Goal: Task Accomplishment & Management: Manage account settings

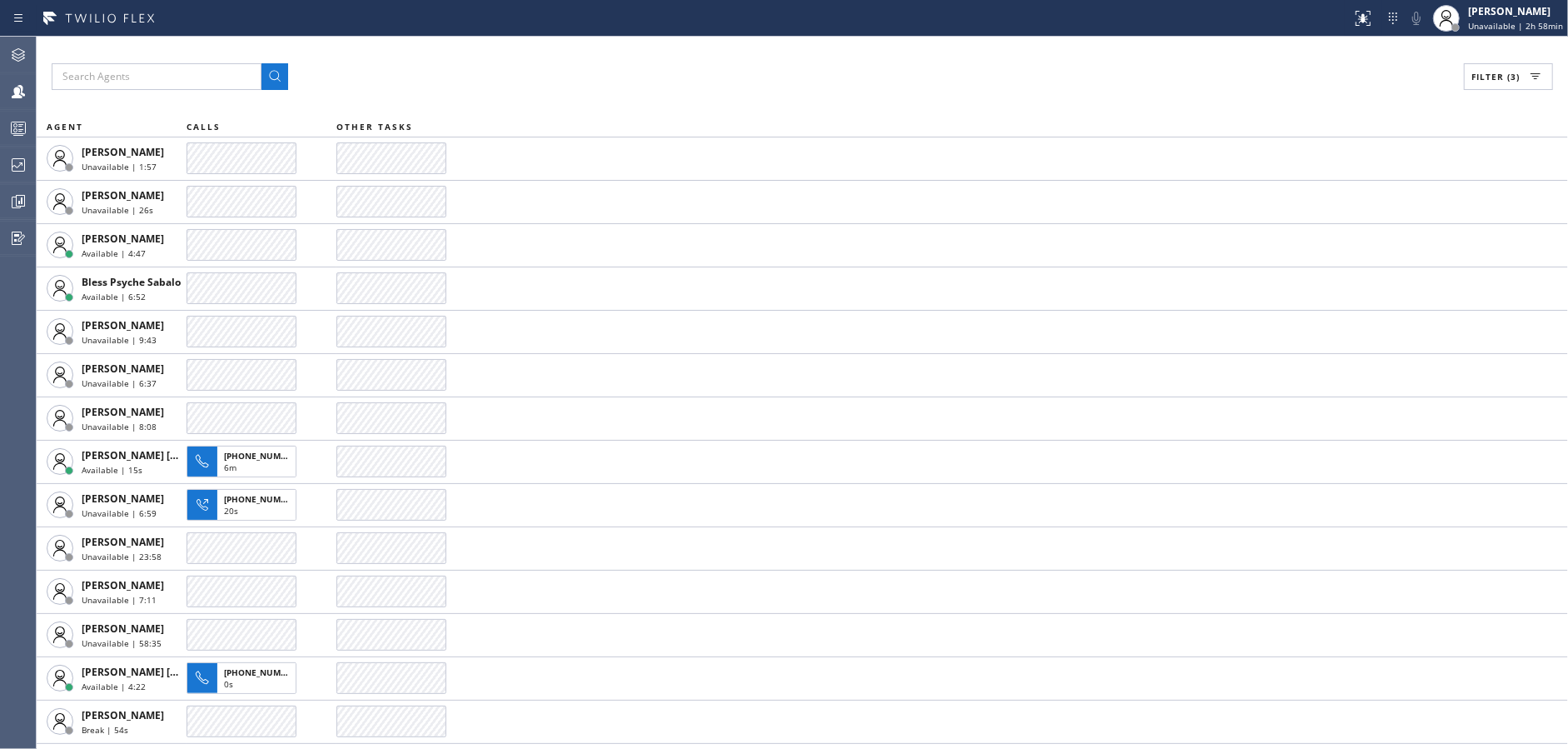
drag, startPoint x: 573, startPoint y: 63, endPoint x: 688, endPoint y: 82, distance: 116.6
click at [577, 65] on div "Filter (3)" at bounding box center [802, 76] width 1502 height 27
click at [1544, 83] on icon at bounding box center [1535, 76] width 20 height 20
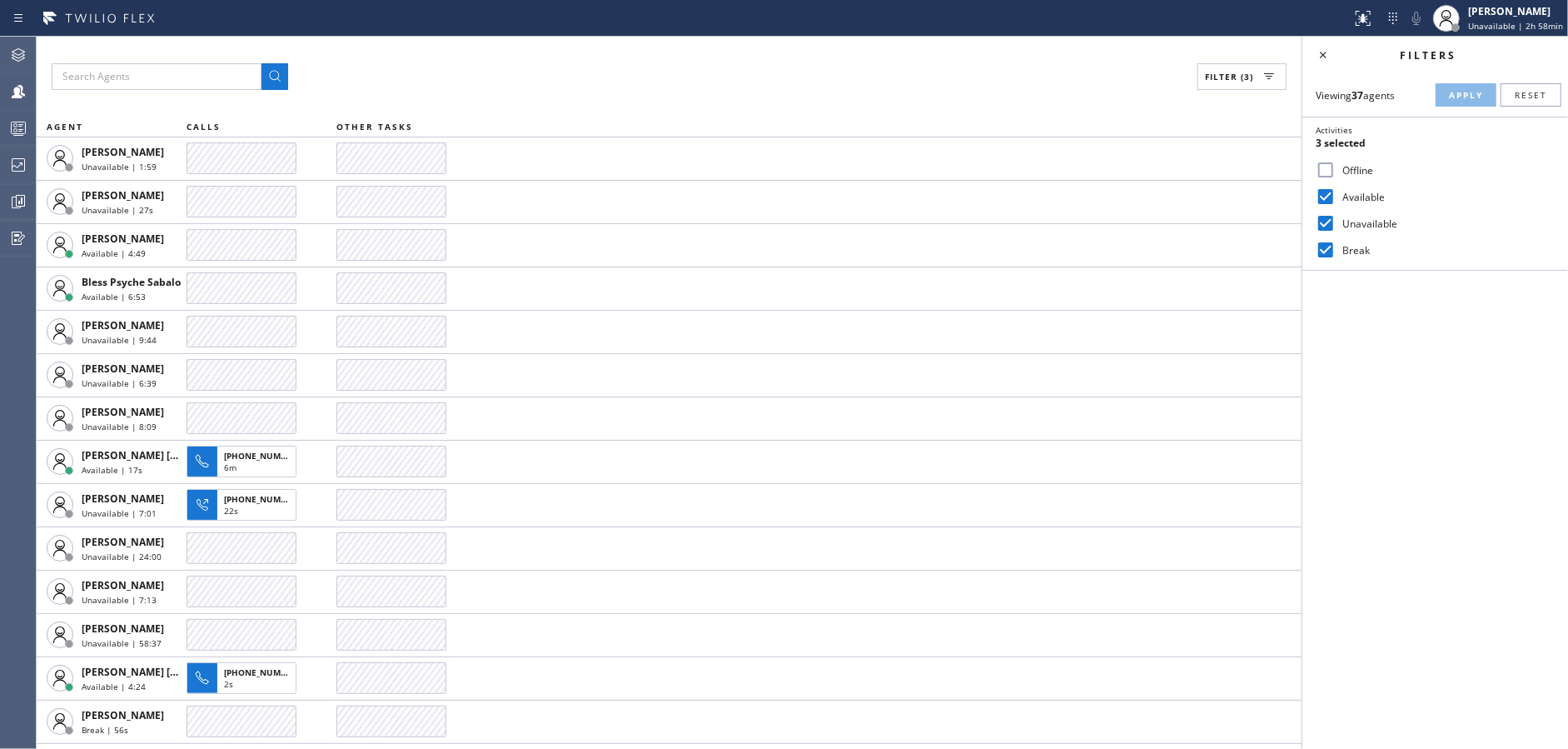
click at [1324, 224] on input "Unavailable" at bounding box center [1326, 223] width 20 height 20
checkbox input "false"
click at [1449, 98] on span "Apply" at bounding box center [1466, 95] width 35 height 12
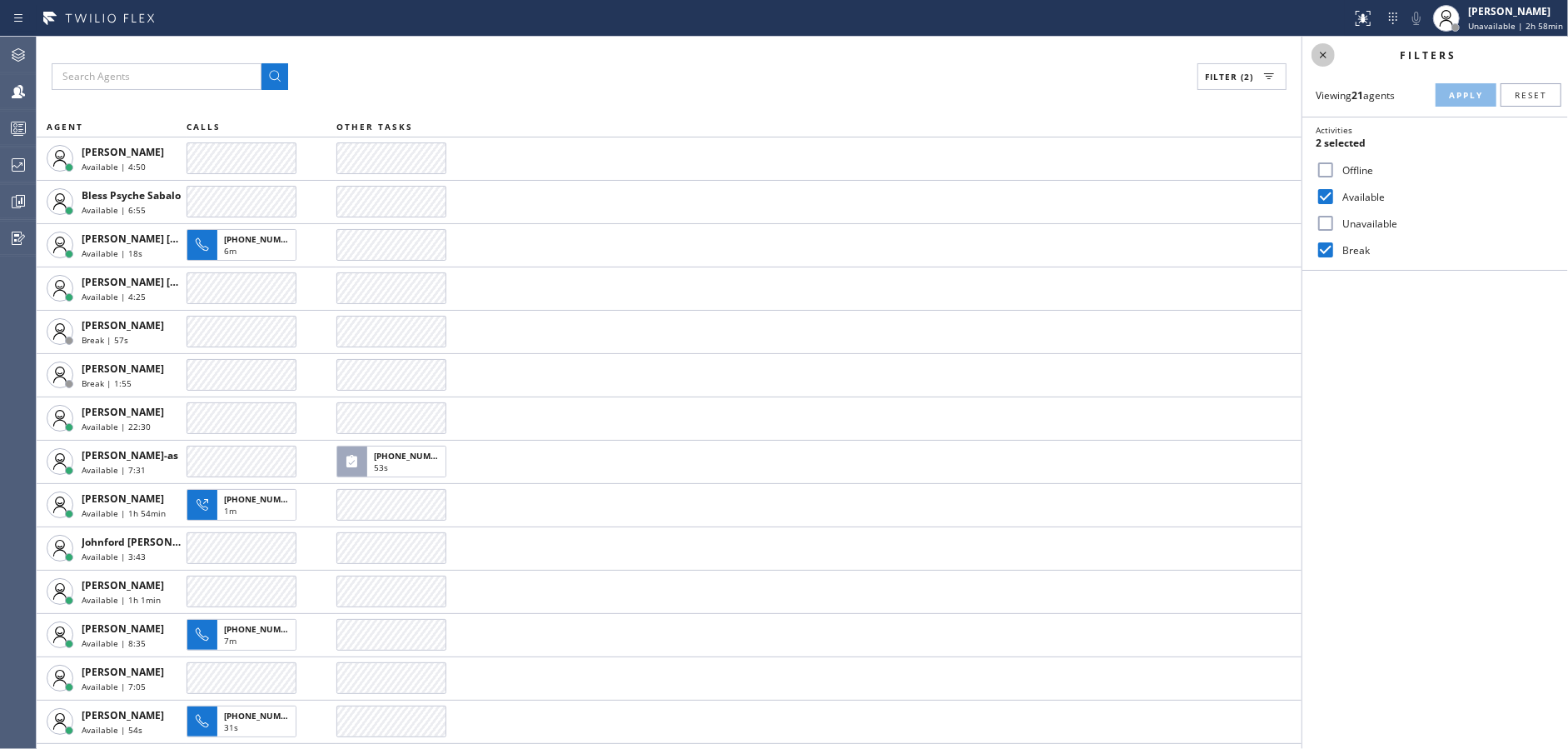
click at [1329, 51] on icon at bounding box center [1323, 54] width 20 height 20
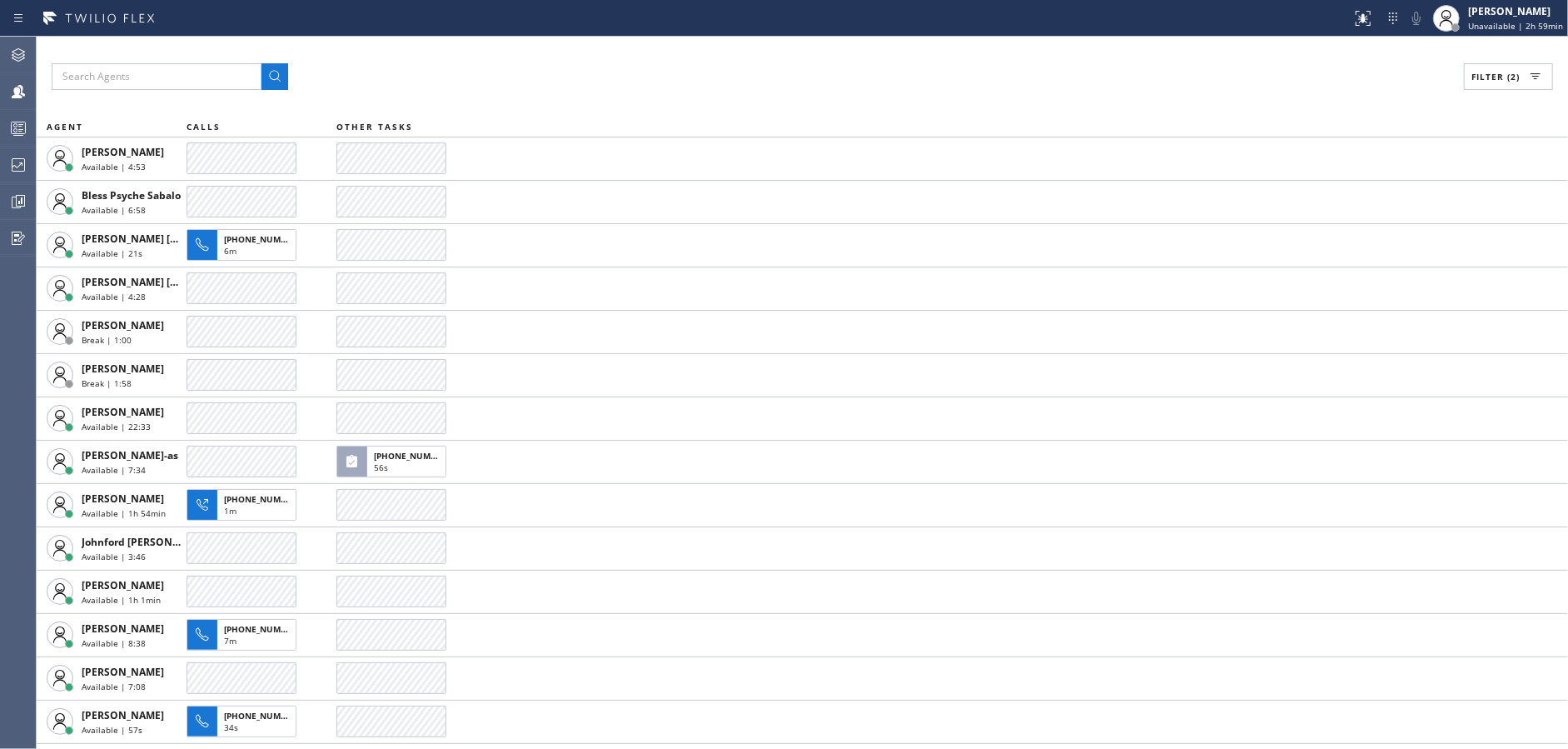
click at [686, 108] on div "Filter (2) AGENT CALLS OTHER TASKS Arnold Verallo Available | 4:53 Bless Psyche…" at bounding box center [802, 393] width 1531 height 712
click at [686, 108] on div "Filter (2) AGENT CALLS OTHER TASKS Arnold Verallo Available | 5:03 Bless Psyche…" at bounding box center [802, 393] width 1531 height 712
click at [686, 108] on div "Filter (2) AGENT CALLS OTHER TASKS Arnold Verallo Available | 5:13 Bless Psyche…" at bounding box center [802, 393] width 1531 height 712
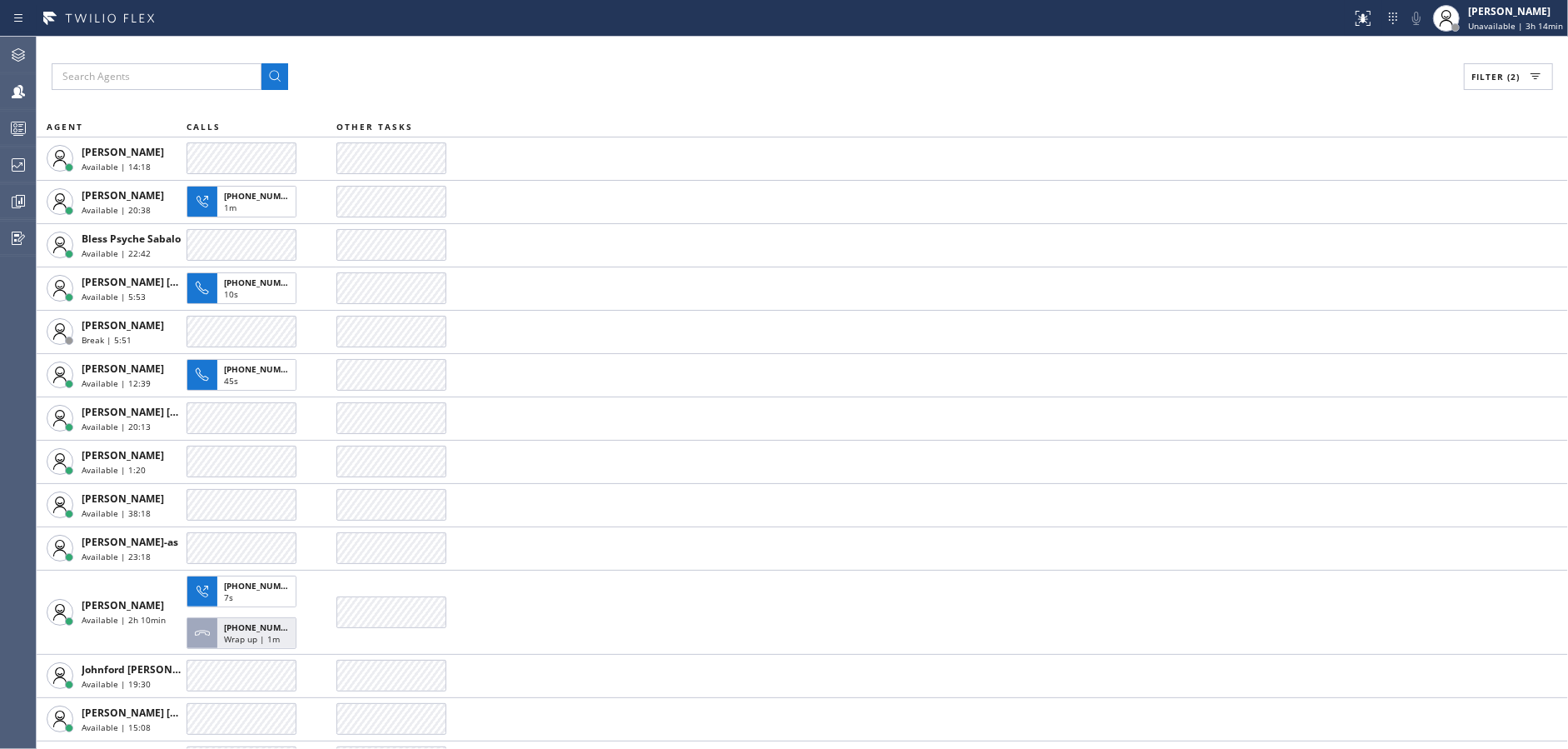
click at [768, 99] on div "Filter (2) AGENT CALLS OTHER TASKS Abe Collarte Available | 14:18 Arnold Verall…" at bounding box center [802, 393] width 1531 height 712
click at [768, 99] on div "Filter (2) AGENT CALLS OTHER TASKS Abe Collarte Available | 14:20 Arnold Verall…" at bounding box center [802, 393] width 1531 height 712
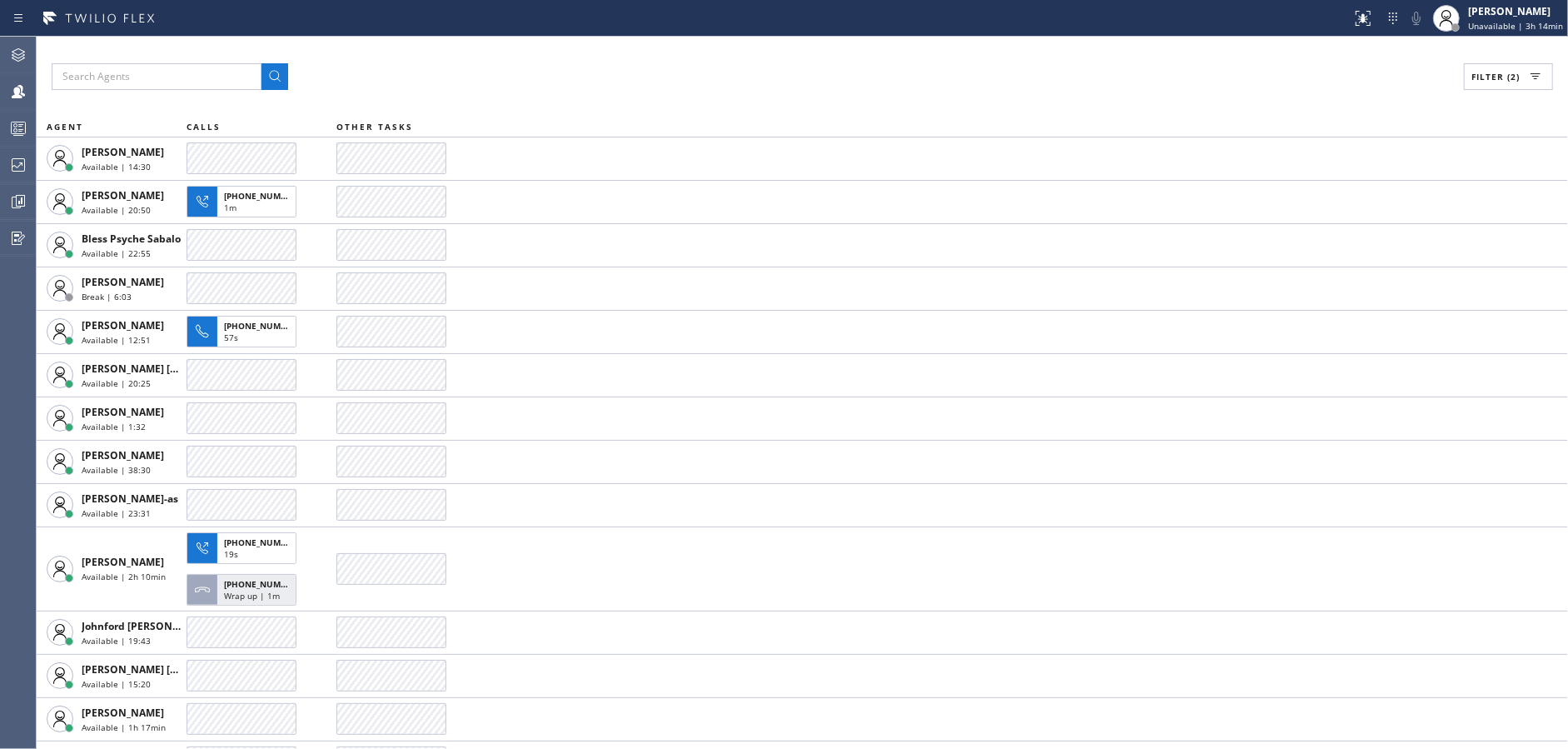
click at [768, 99] on div "Filter (2) AGENT CALLS OTHER TASKS Abe Collarte Available | 14:30 Arnold Verall…" at bounding box center [802, 393] width 1531 height 712
click at [768, 99] on div "Filter (2) AGENT CALLS OTHER TASKS Abe Collarte Available | 14:40 Arnold Verall…" at bounding box center [802, 393] width 1531 height 712
click at [768, 99] on div "Filter (2) AGENT CALLS OTHER TASKS Abe Collarte Available | 14:50 Arnold Verall…" at bounding box center [802, 393] width 1531 height 712
click at [768, 99] on div "Filter (2) AGENT CALLS OTHER TASKS Abe Collarte Available | 15:00 Arnold Verall…" at bounding box center [802, 393] width 1531 height 712
click at [768, 99] on div "Filter (2) AGENT CALLS OTHER TASKS Abe Collarte Available | 15:10 Arnold Verall…" at bounding box center [802, 393] width 1531 height 712
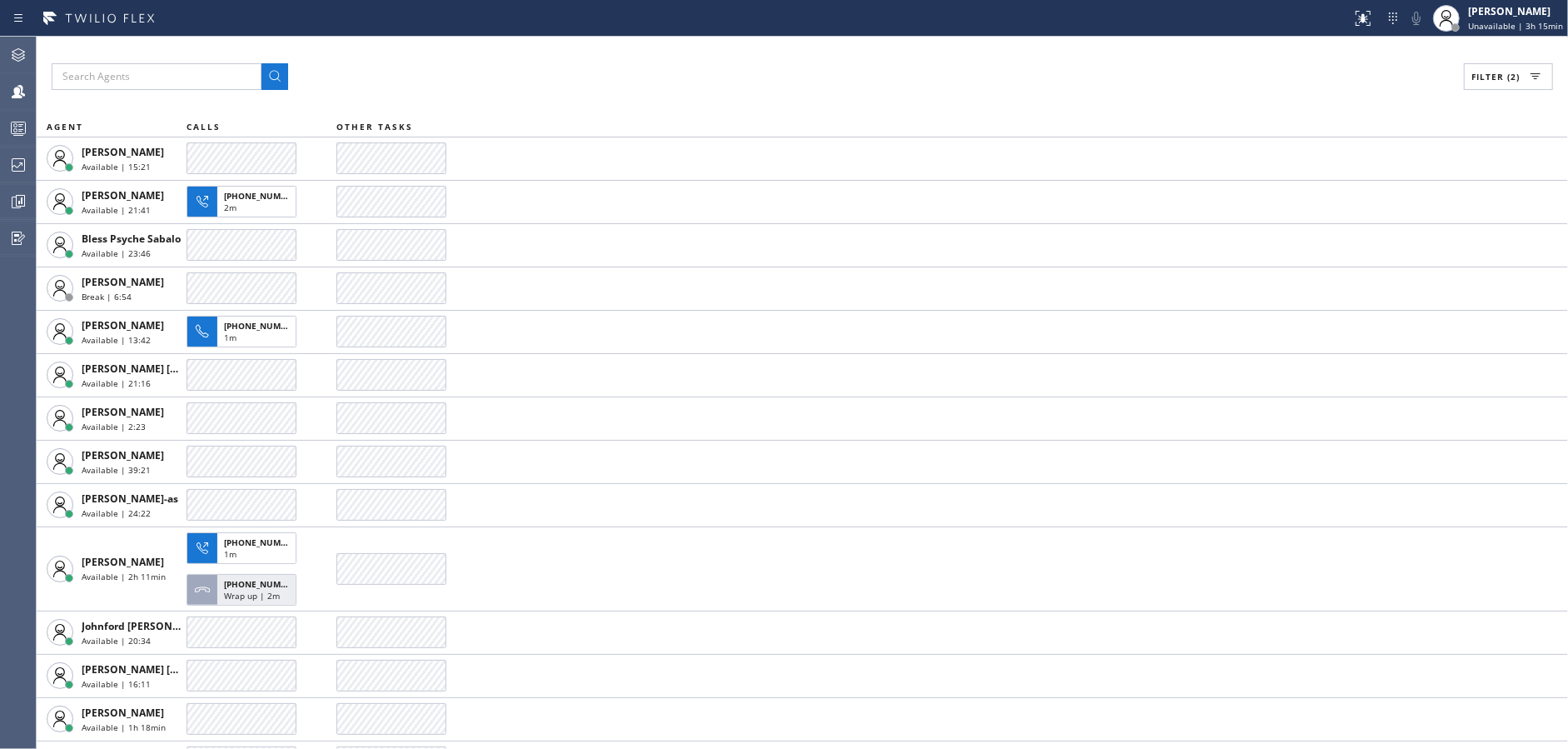
click at [768, 99] on div "Filter (2) AGENT CALLS OTHER TASKS Abe Collarte Available | 15:21 Arnold Verall…" at bounding box center [802, 393] width 1531 height 712
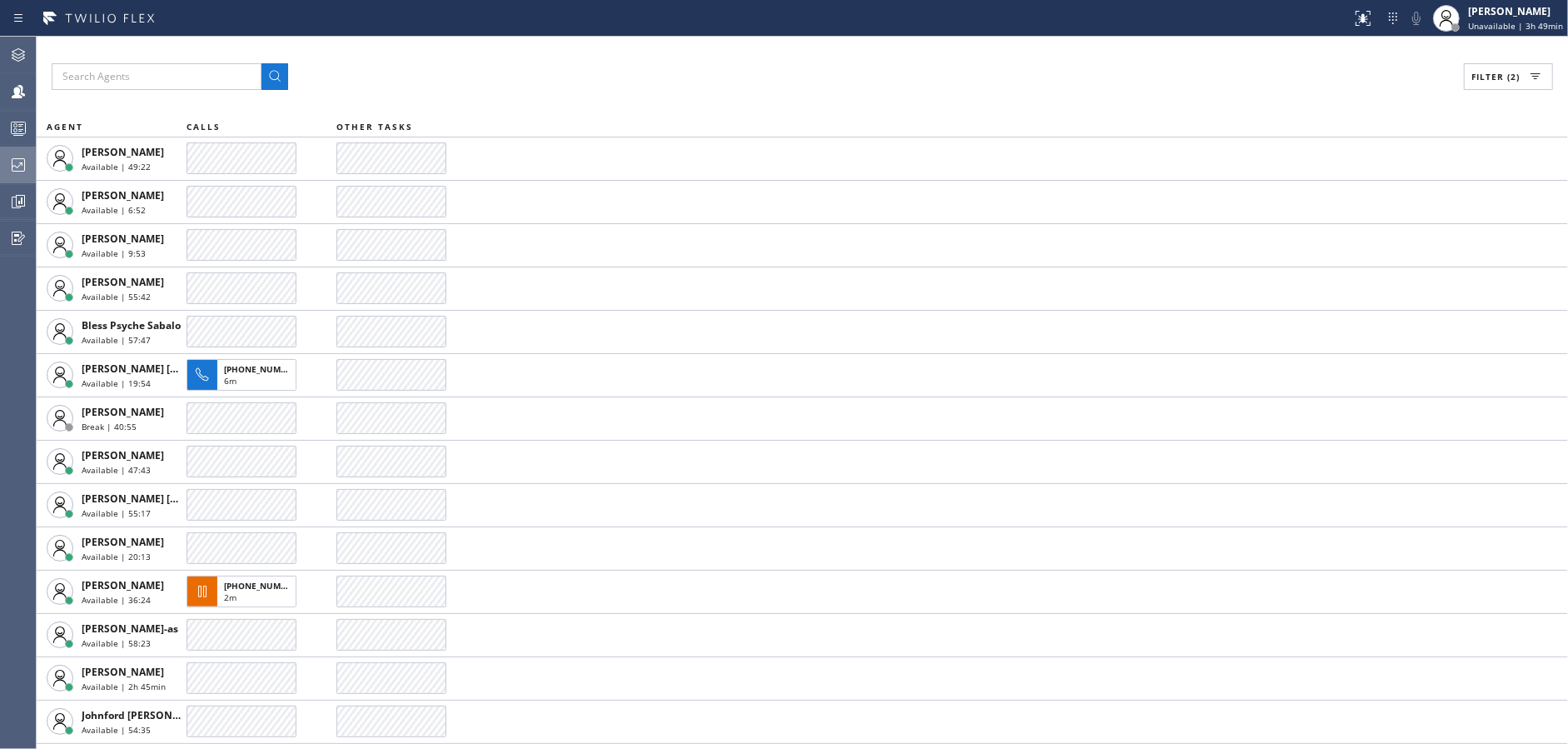
click at [15, 153] on div at bounding box center [18, 165] width 37 height 34
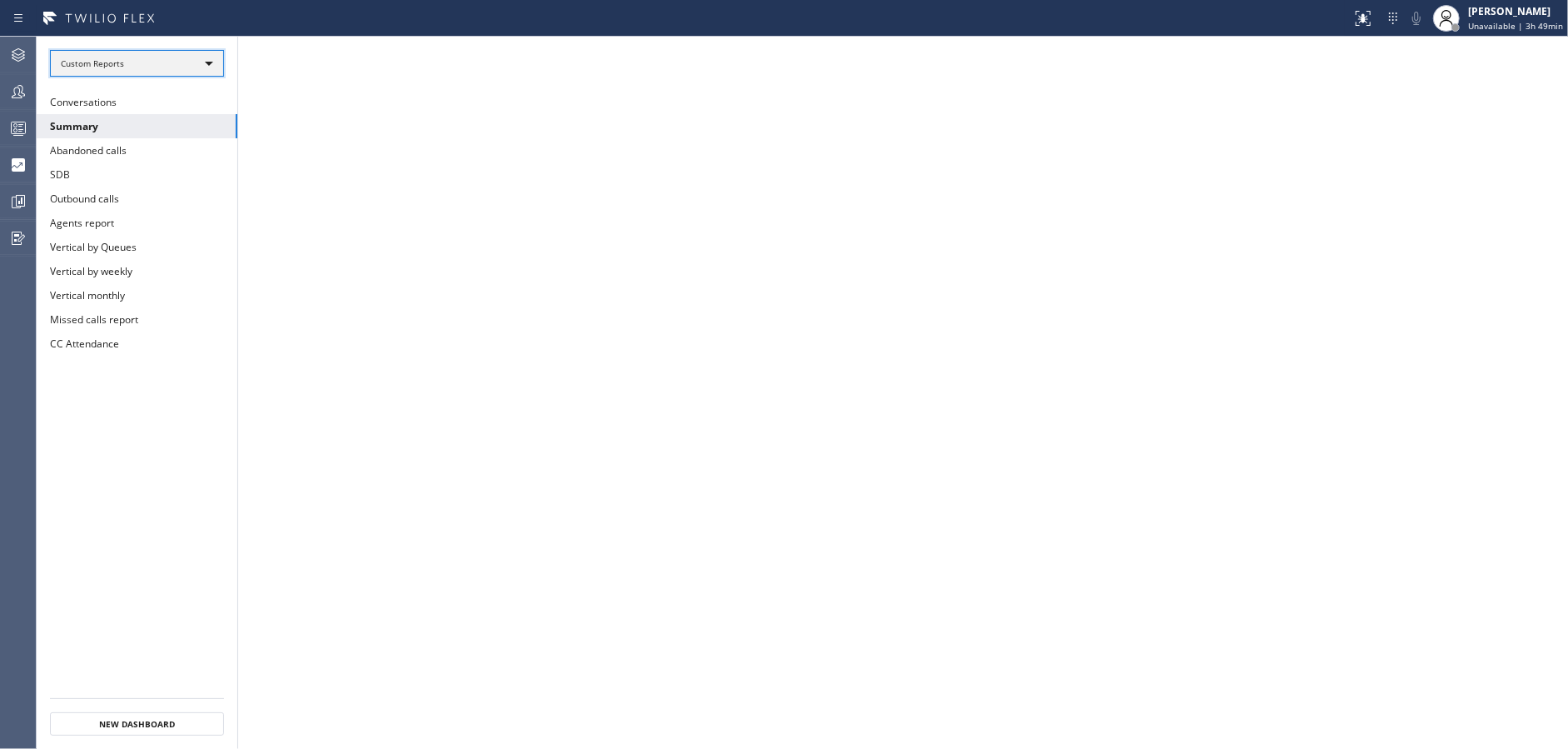
click at [192, 59] on div "Custom Reports" at bounding box center [138, 63] width 174 height 27
click at [161, 169] on li "Custom Reports" at bounding box center [136, 170] width 171 height 20
click at [169, 119] on button "Summary" at bounding box center [137, 126] width 201 height 24
click at [11, 106] on div at bounding box center [18, 92] width 37 height 34
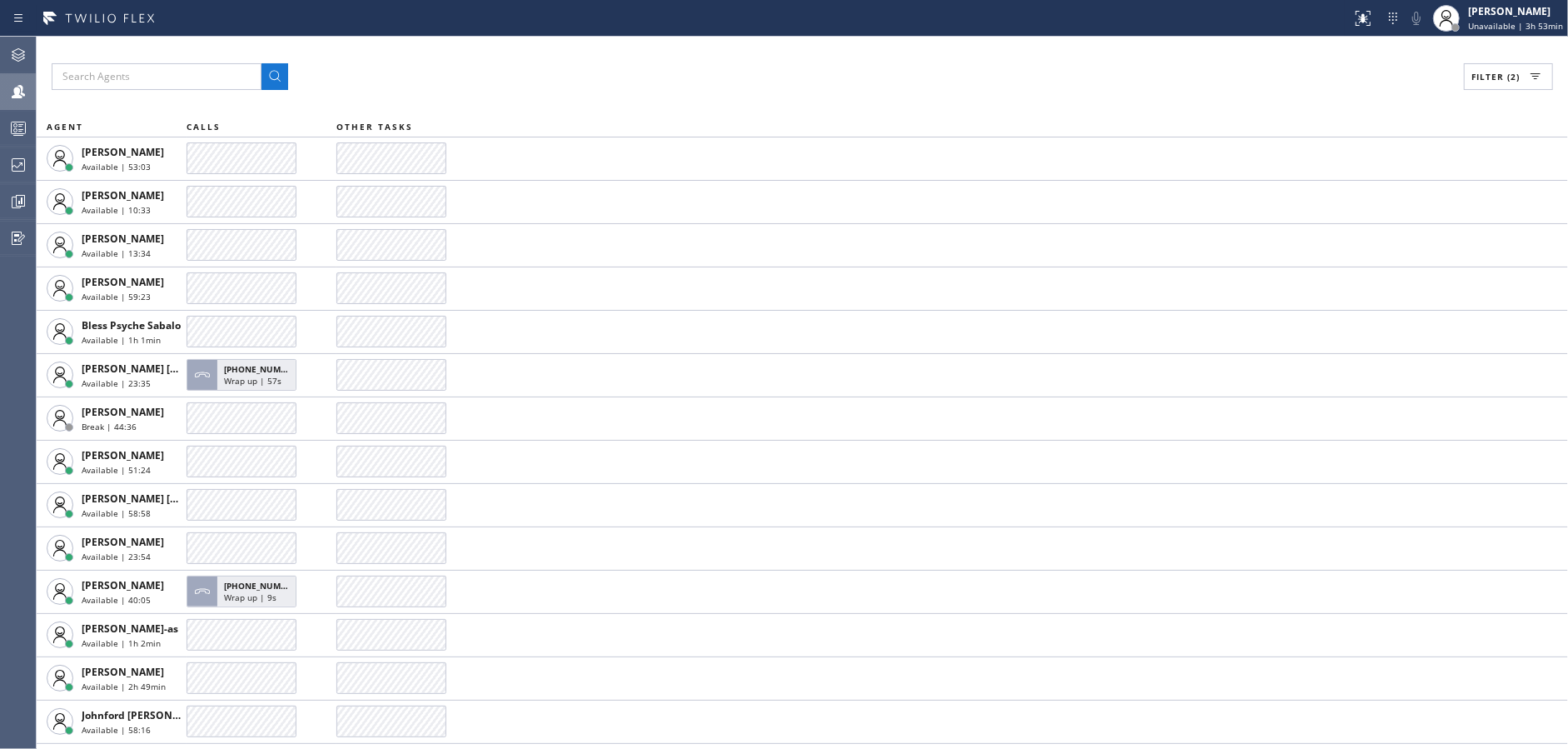
drag, startPoint x: 0, startPoint y: 141, endPoint x: 10, endPoint y: 96, distance: 46.1
click at [0, 141] on div at bounding box center [18, 129] width 37 height 34
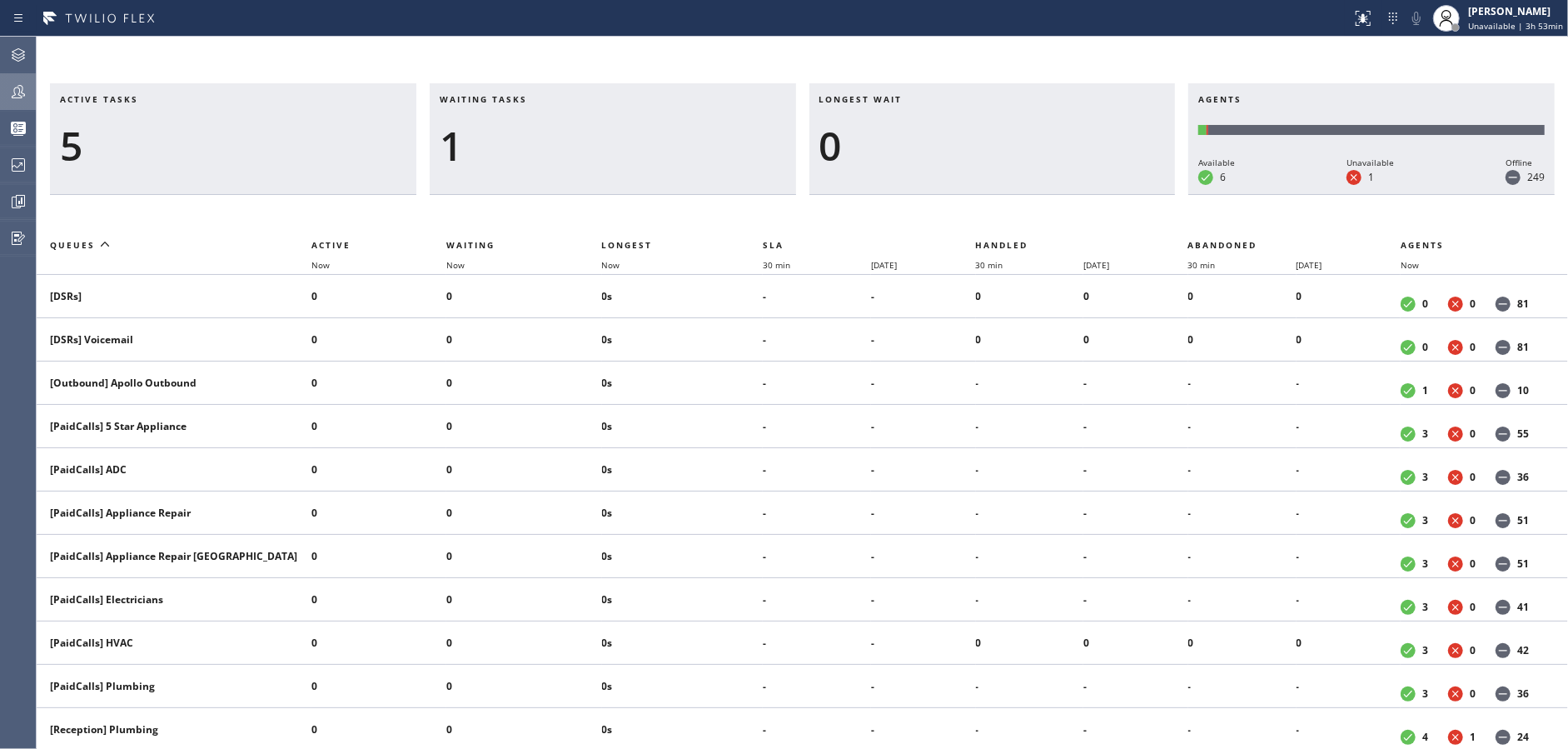
click at [10, 94] on icon at bounding box center [18, 91] width 20 height 20
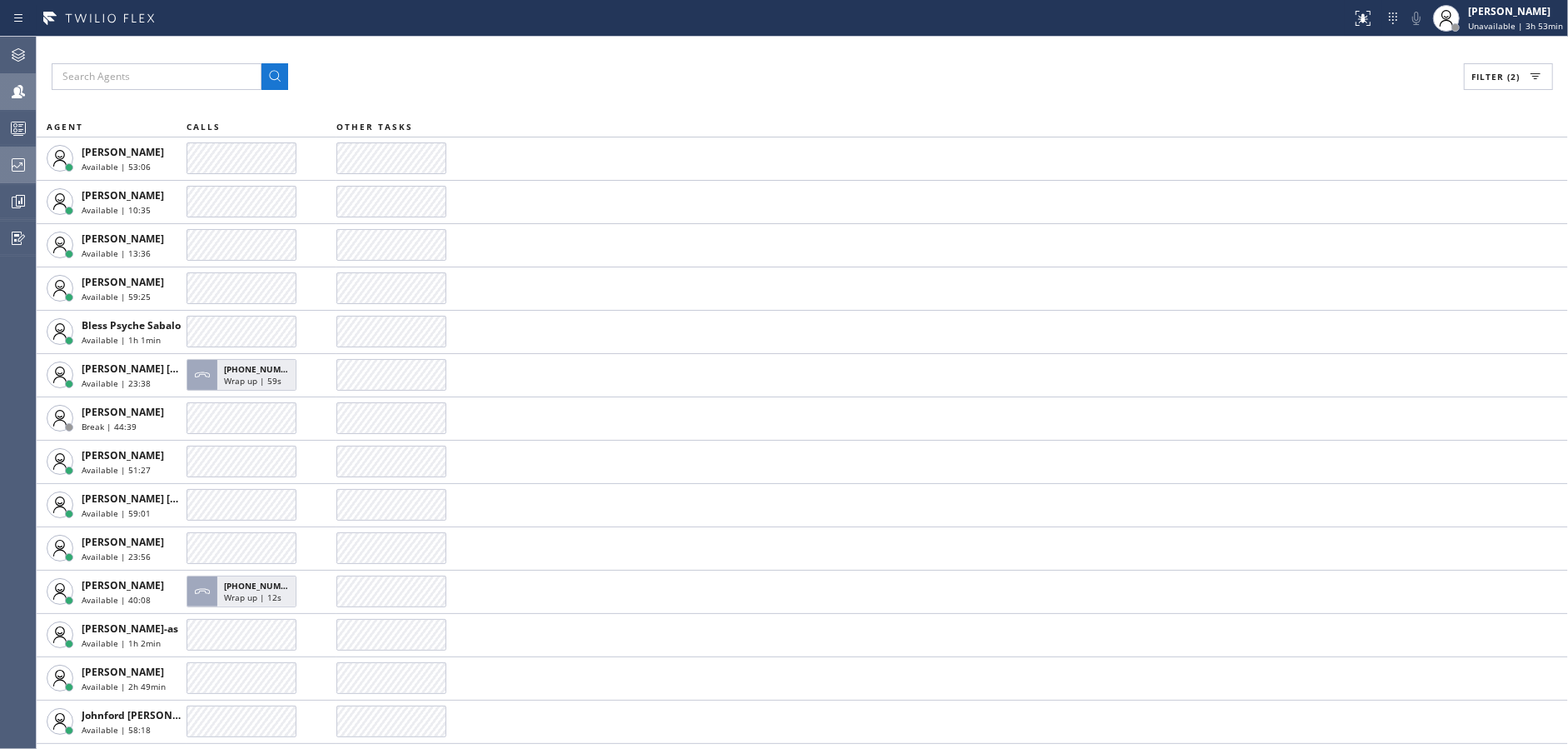
click at [3, 178] on div at bounding box center [18, 165] width 37 height 34
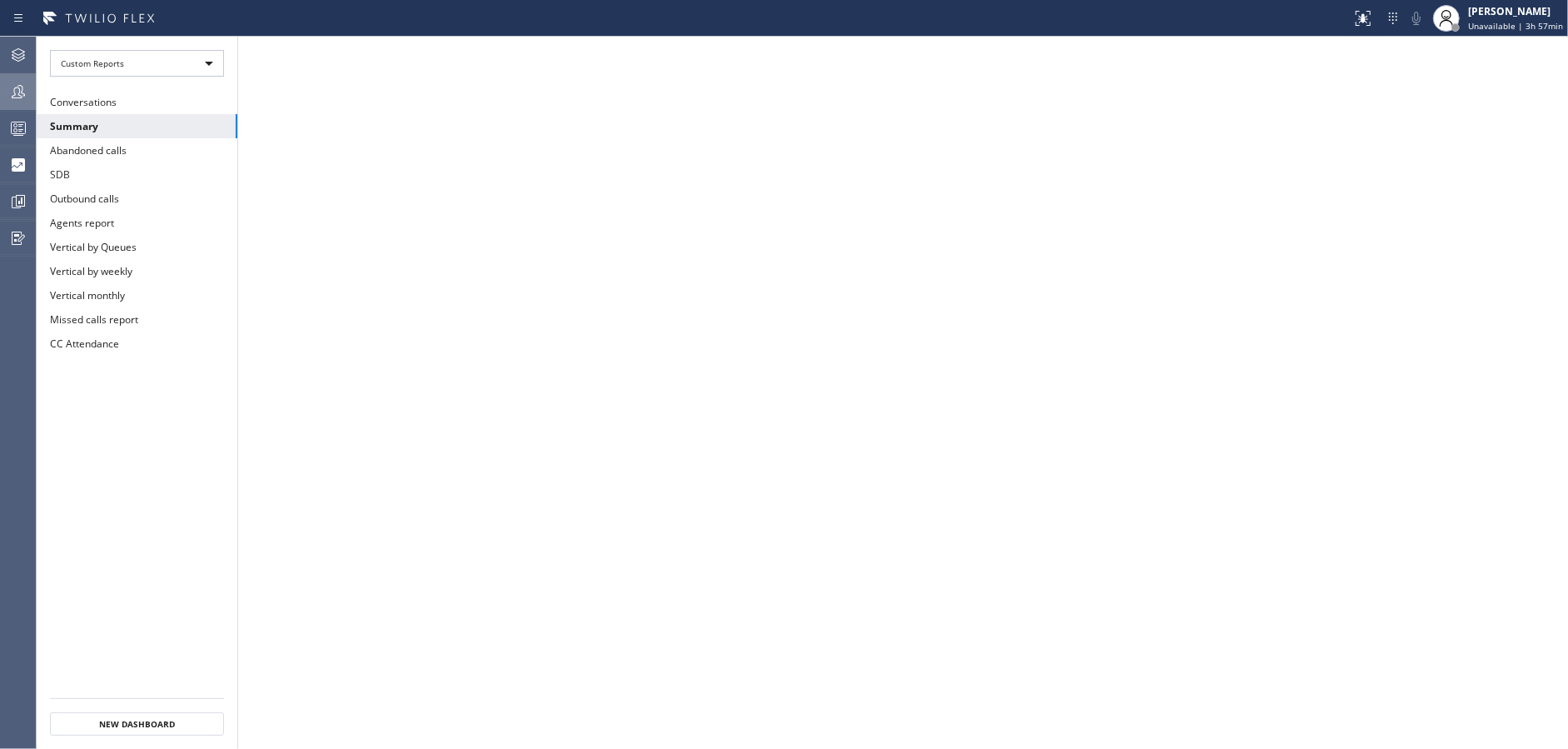
click at [6, 85] on div at bounding box center [18, 91] width 37 height 20
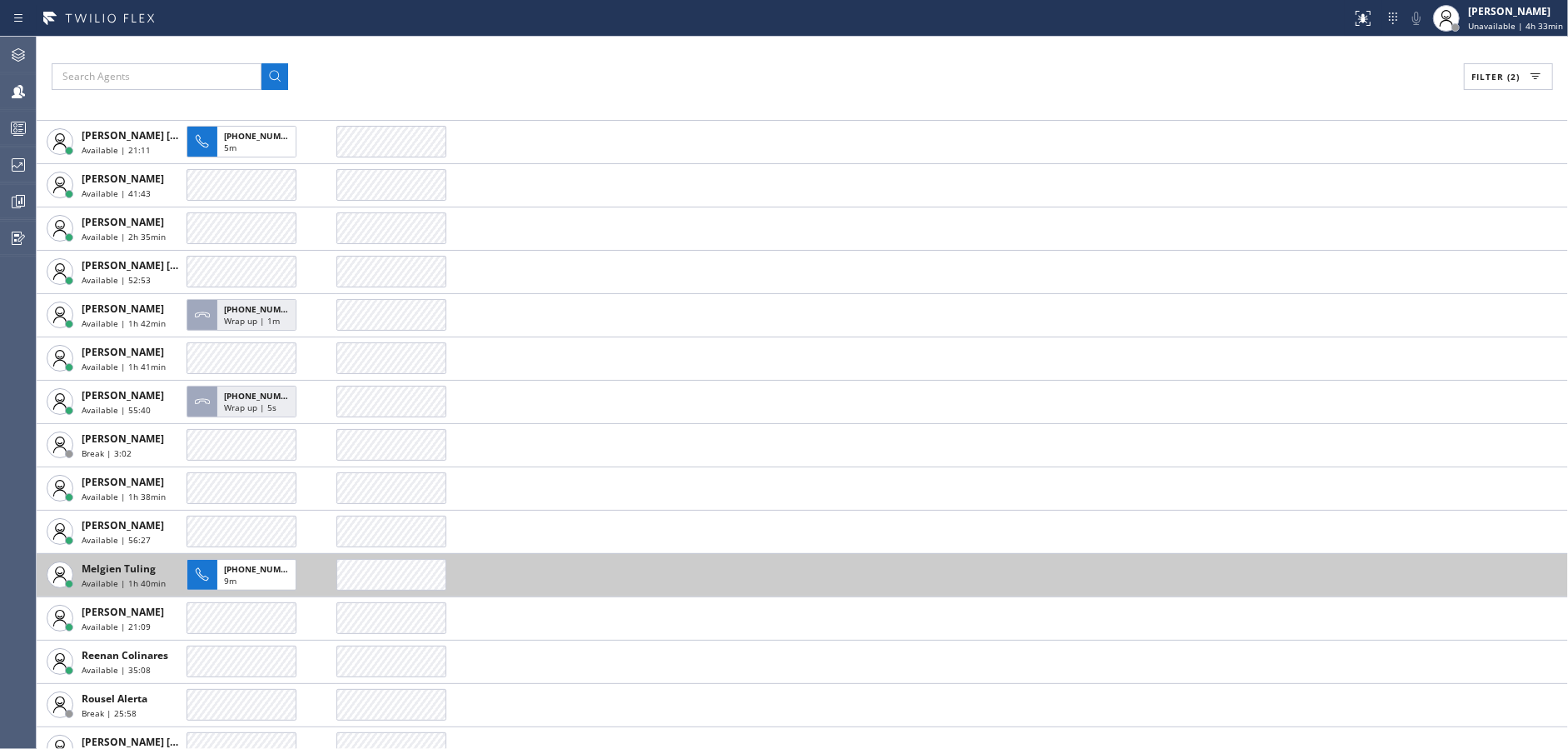
scroll to position [623, 0]
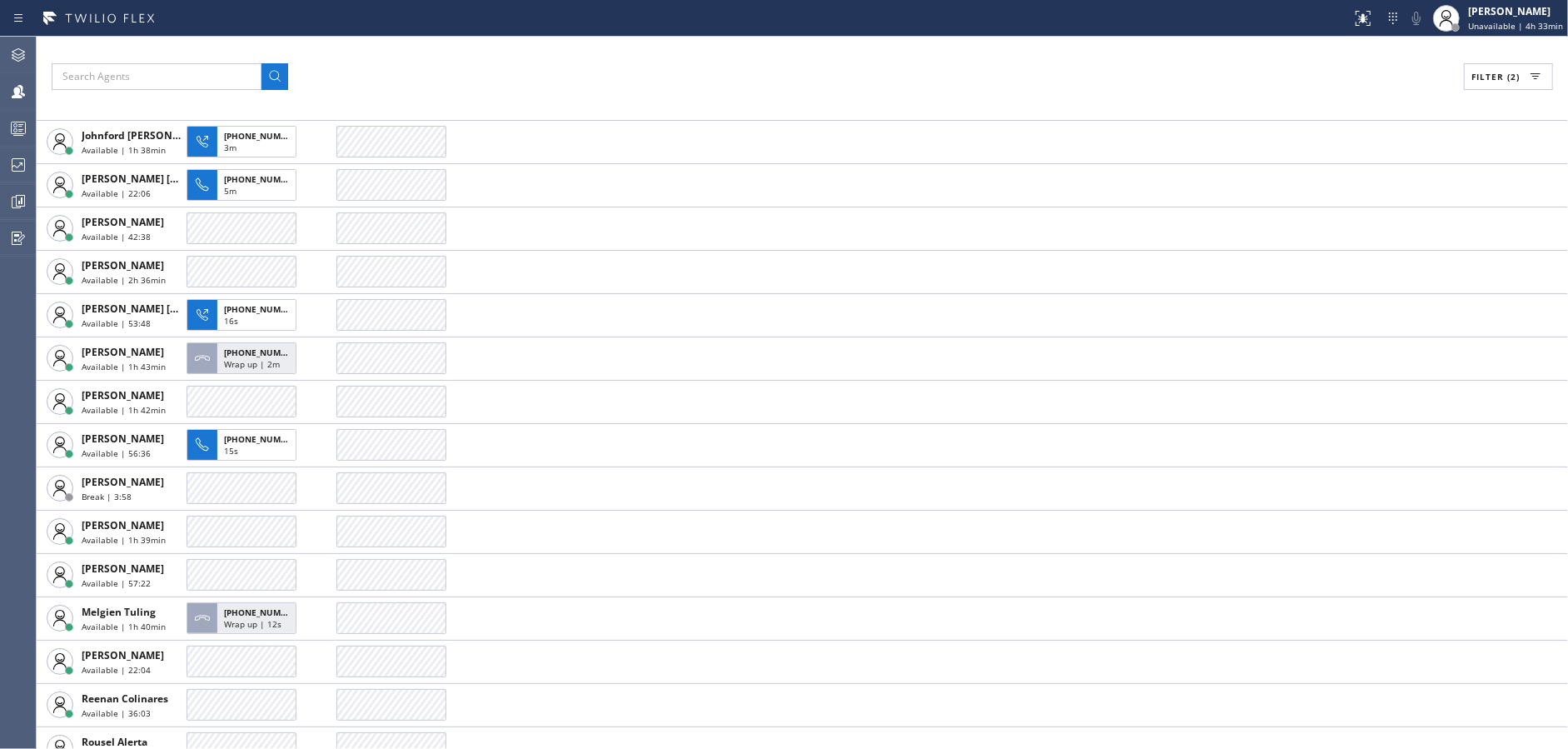
click at [609, 72] on div "Filter (2)" at bounding box center [802, 76] width 1502 height 27
click at [540, 90] on div "Filter (2) AGENT CALLS OTHER TASKS [PERSON_NAME] Available | 1h 34min [PERSON_N…" at bounding box center [802, 393] width 1531 height 712
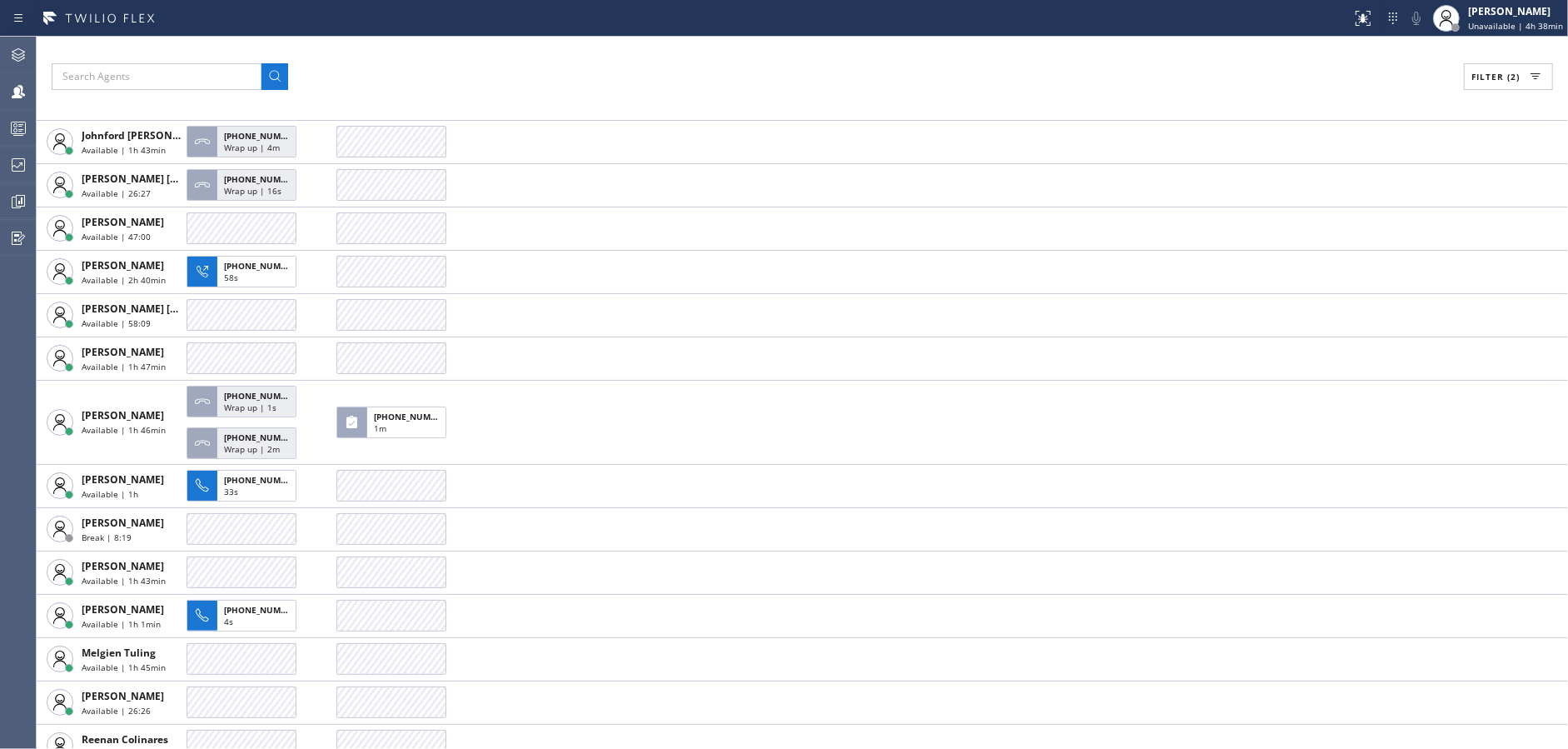
drag, startPoint x: 513, startPoint y: 32, endPoint x: 513, endPoint y: 47, distance: 15.0
click at [513, 32] on div "Status report No issues detected If you experience an issue, please download th…" at bounding box center [784, 18] width 1568 height 37
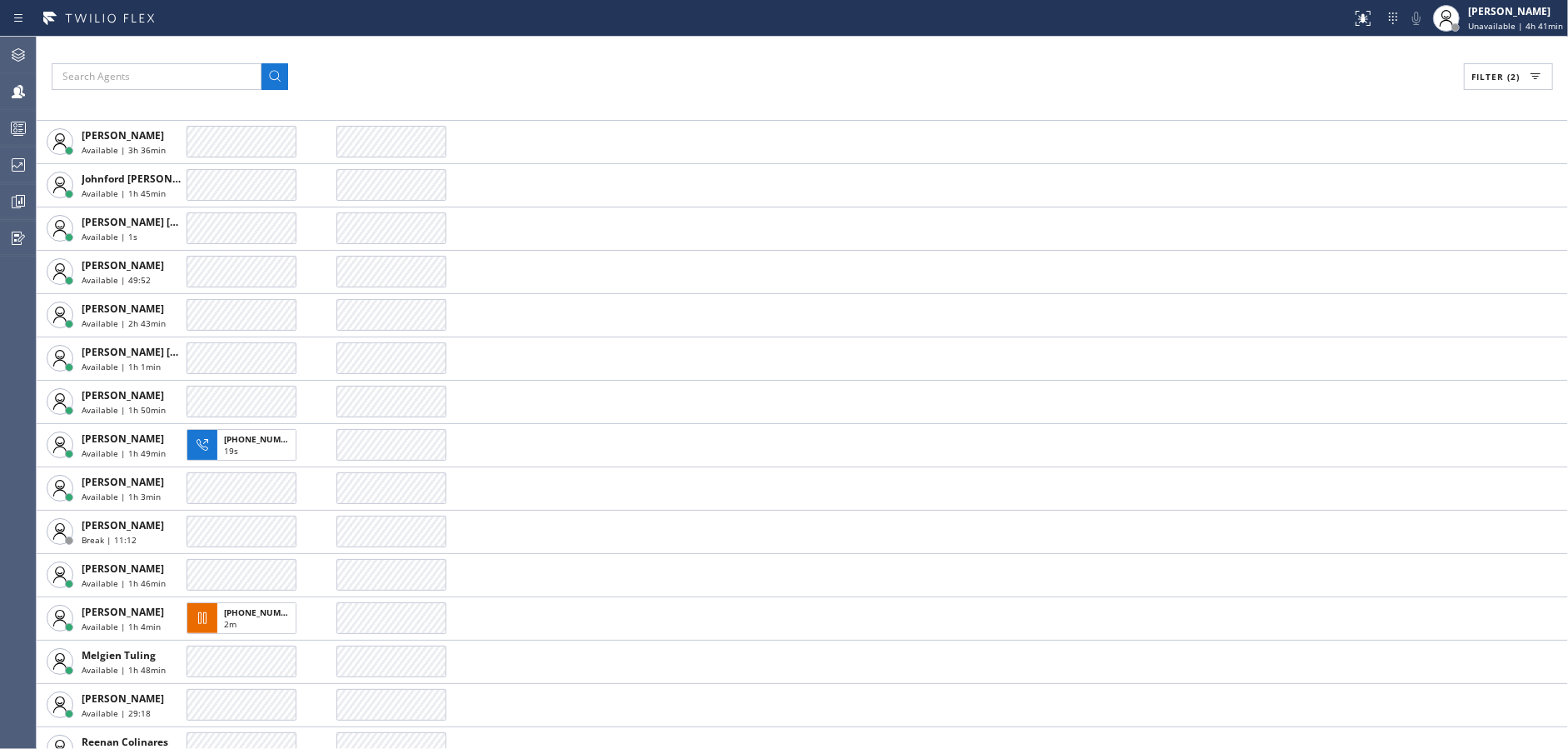
scroll to position [666, 0]
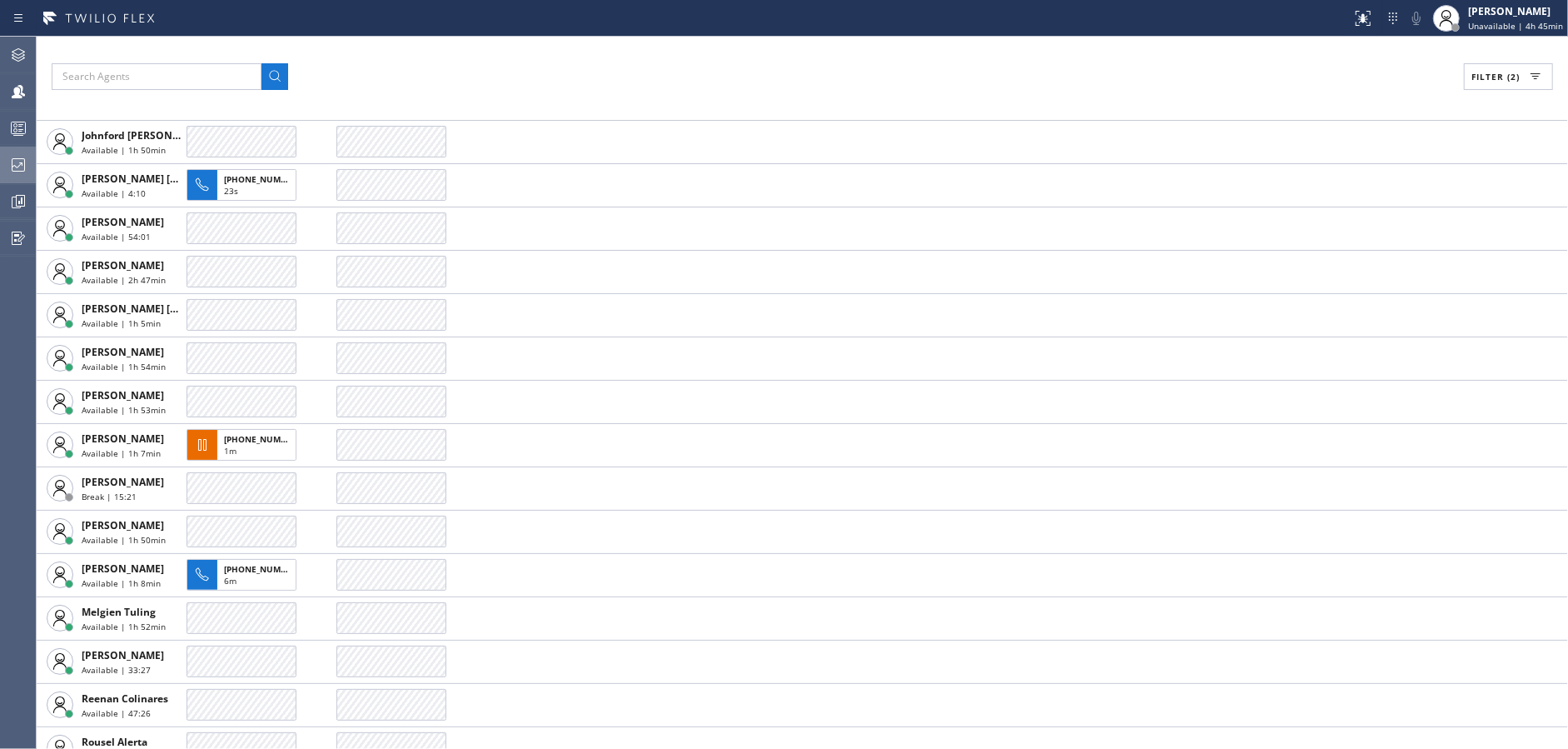
click at [6, 156] on div at bounding box center [18, 165] width 37 height 20
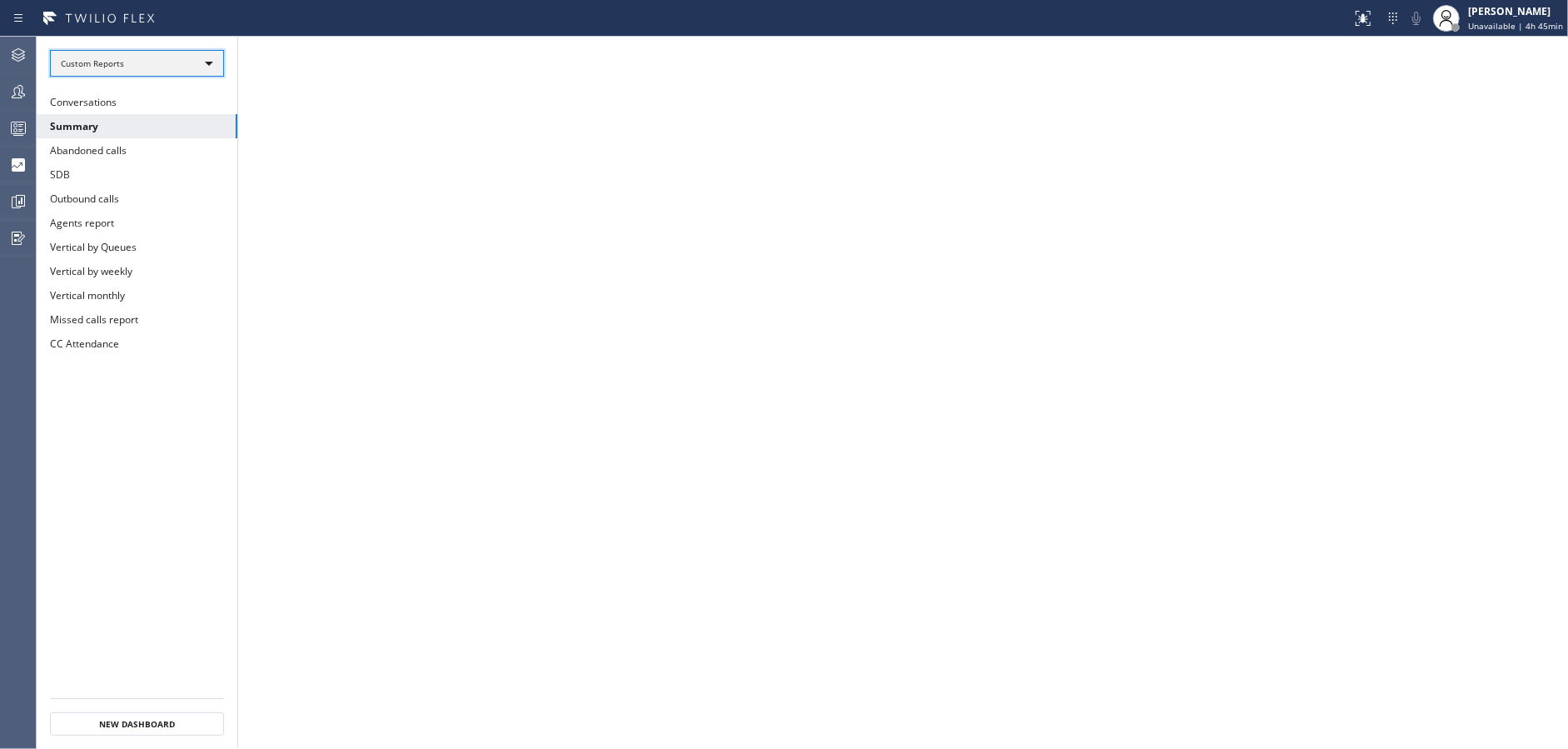
click at [176, 60] on div "Custom Reports" at bounding box center [138, 63] width 174 height 27
click at [170, 160] on li "Custom Reports" at bounding box center [136, 170] width 171 height 20
click at [170, 135] on button "Summary" at bounding box center [137, 126] width 201 height 24
click at [1499, 33] on div "[PERSON_NAME] Unavailable | 6h 18min" at bounding box center [1498, 18] width 139 height 37
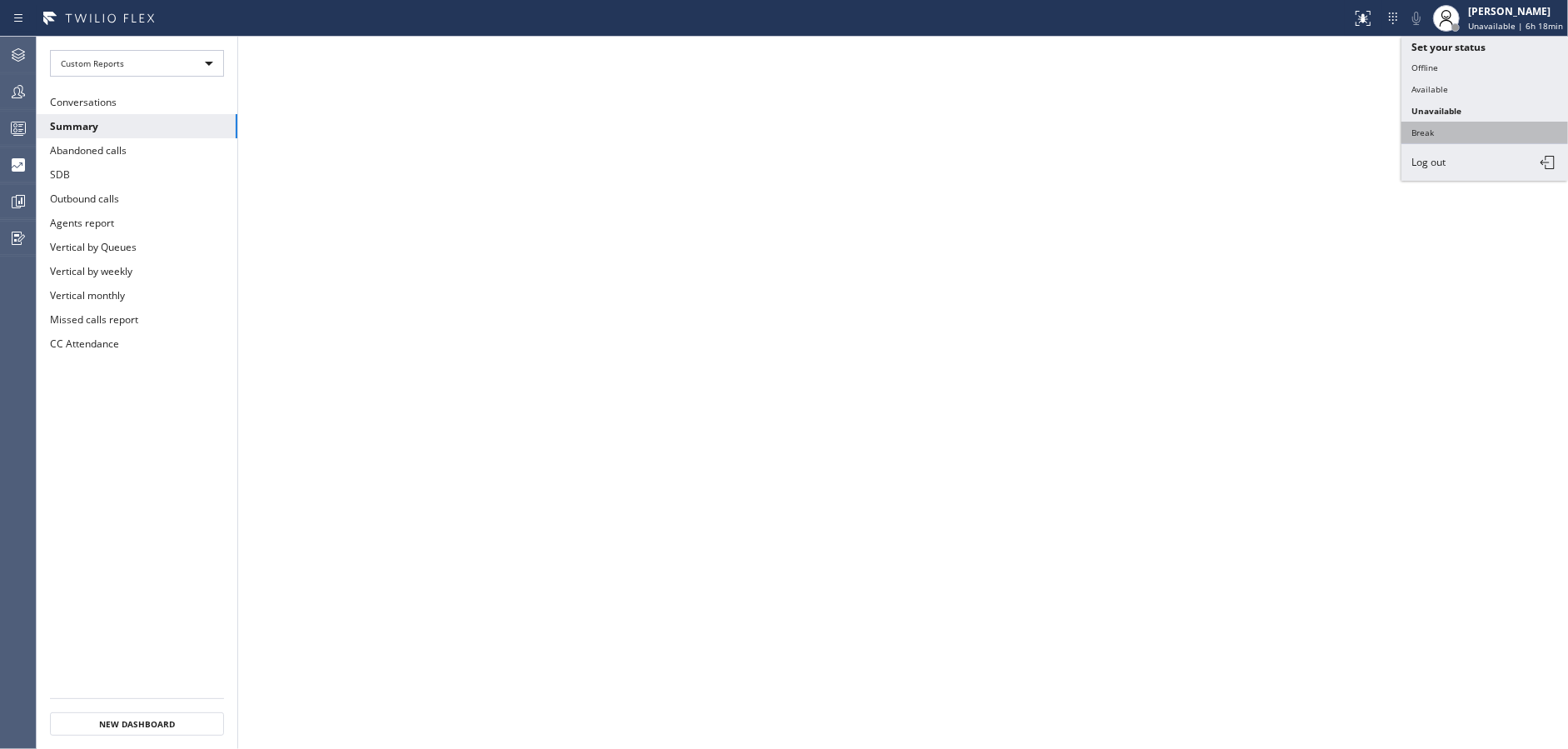
click at [1474, 140] on button "Break" at bounding box center [1485, 133] width 166 height 22
